Goal: Navigation & Orientation: Find specific page/section

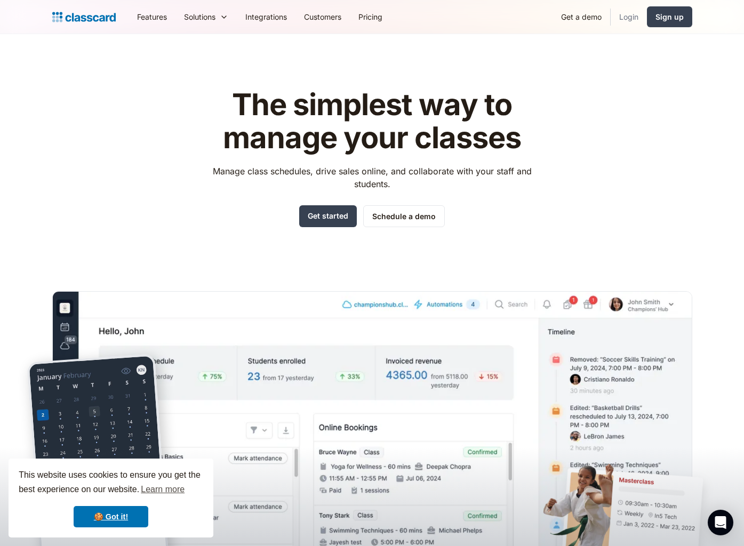
click at [626, 11] on link "Login" at bounding box center [629, 17] width 36 height 24
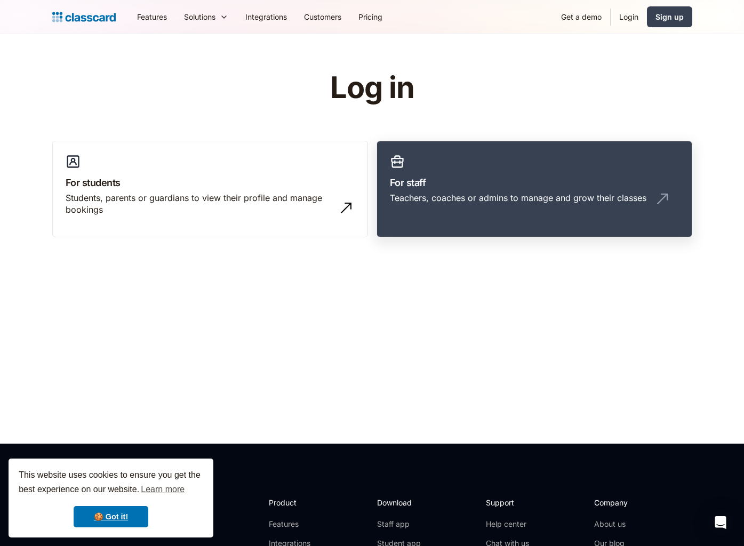
click at [548, 192] on div "Teachers, coaches or admins to manage and grow their classes" at bounding box center [518, 198] width 256 height 12
